Goal: Use online tool/utility: Use online tool/utility

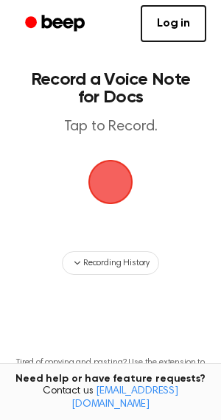
click at [115, 187] on span "button" at bounding box center [110, 182] width 82 height 82
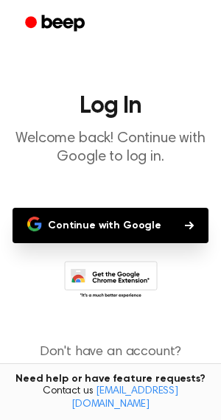
click at [131, 221] on button "Continue with Google" at bounding box center [111, 225] width 196 height 35
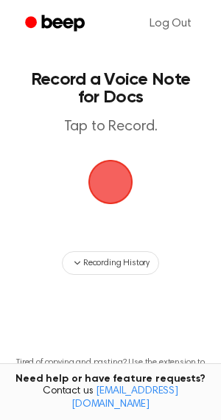
click at [123, 186] on span "button" at bounding box center [110, 182] width 53 height 53
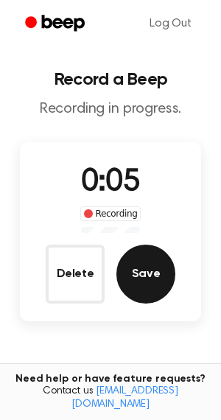
click at [161, 268] on button "Save" at bounding box center [145, 274] width 59 height 59
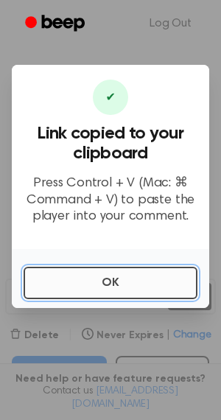
click at [100, 292] on button "OK" at bounding box center [111, 283] width 174 height 32
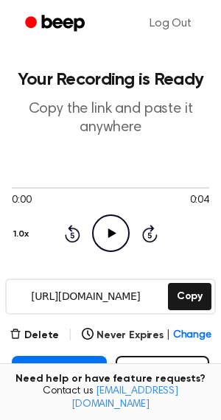
click at [109, 231] on icon at bounding box center [112, 234] width 8 height 10
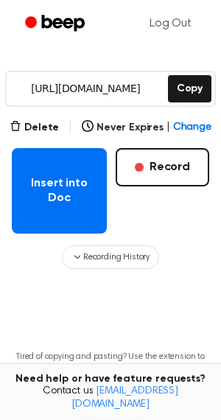
scroll to position [232, 0]
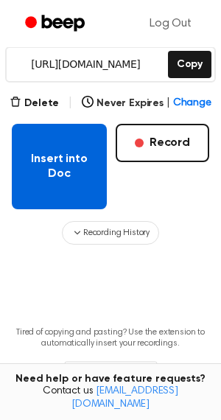
click at [47, 176] on button "Insert into Doc" at bounding box center [59, 167] width 95 height 86
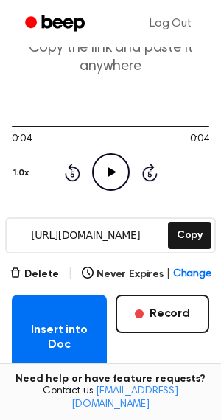
scroll to position [77, 0]
